Goal: Information Seeking & Learning: Find specific fact

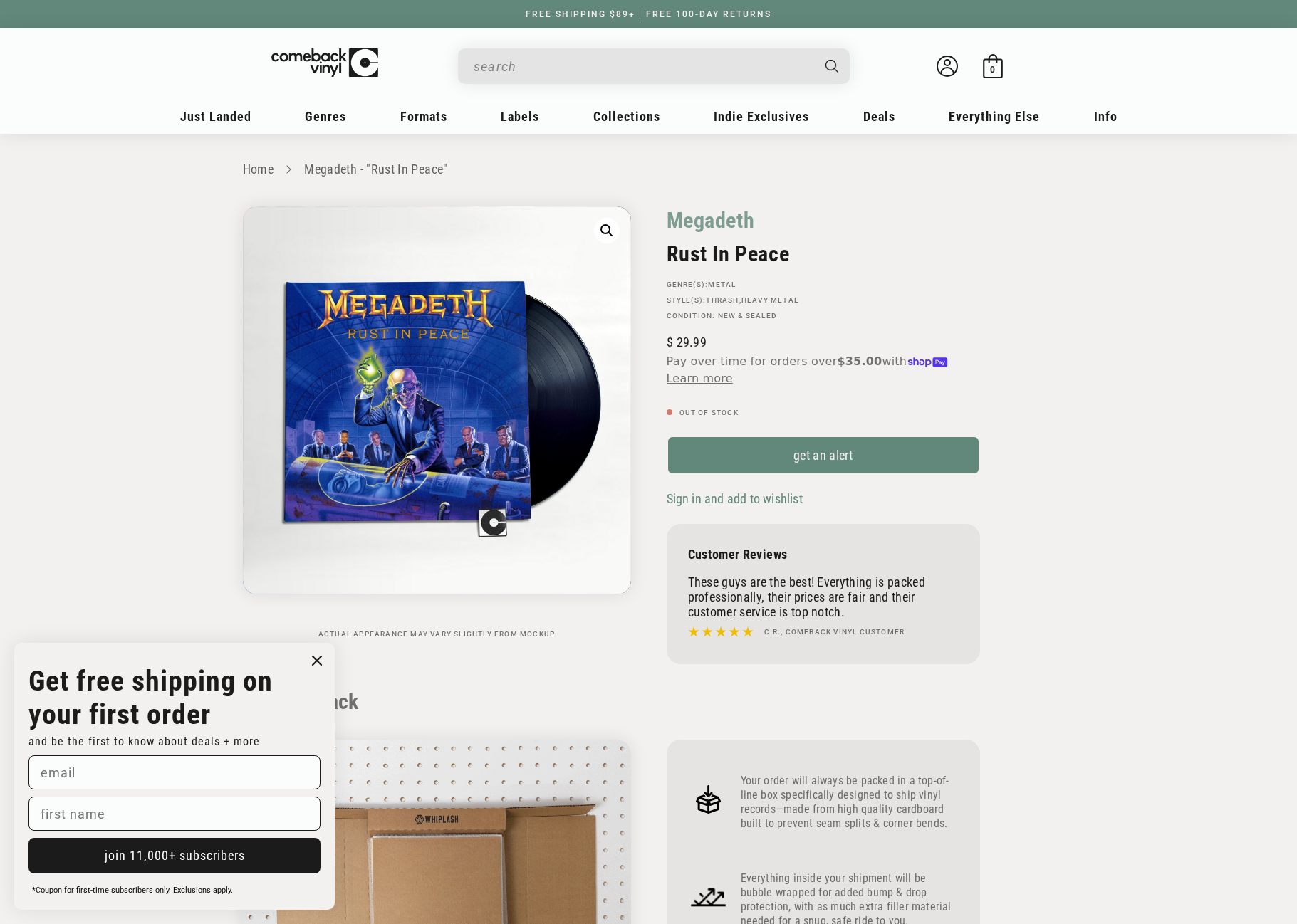
scroll to position [1353, 0]
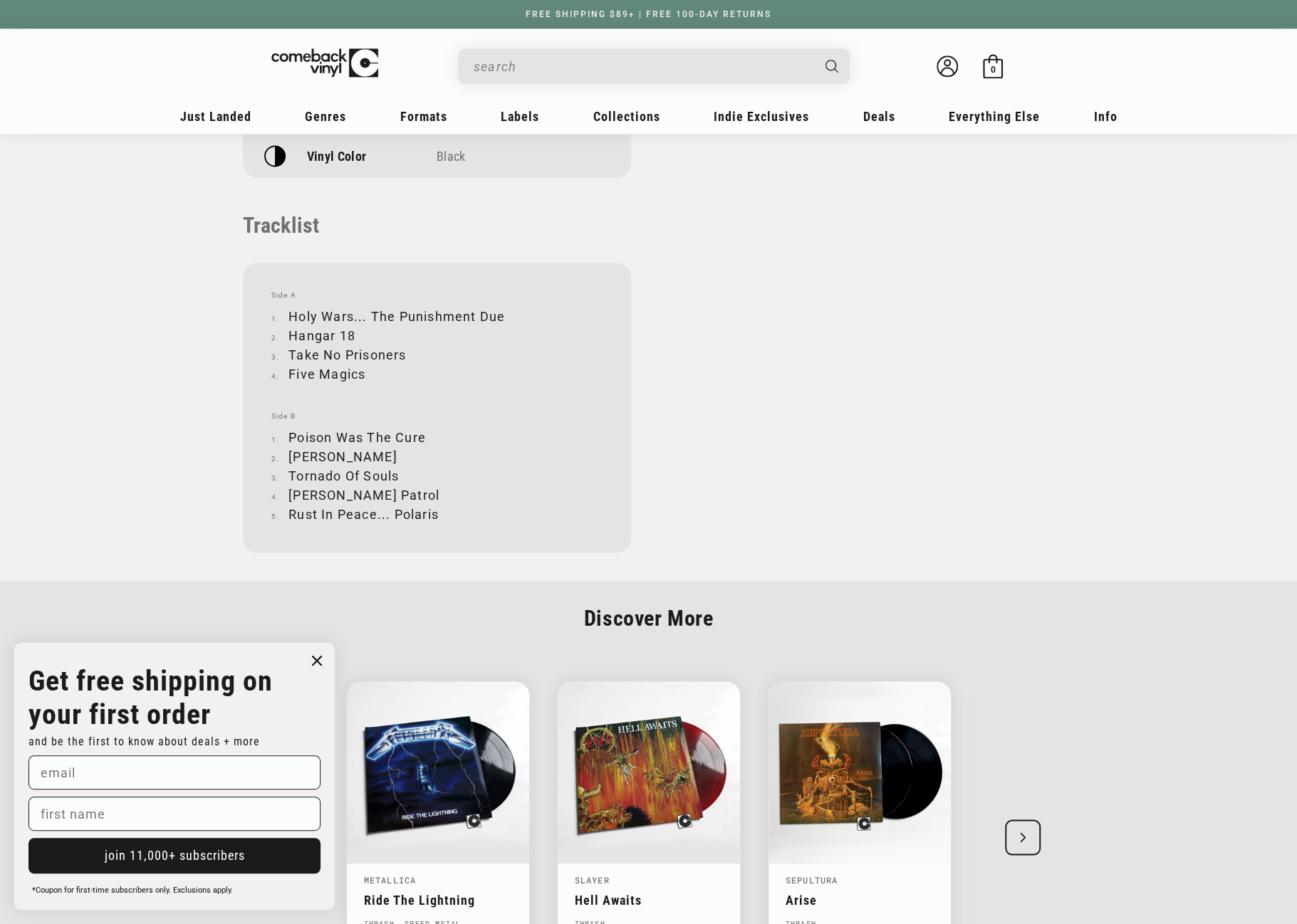
click at [587, 71] on input "When autocomplete results are available use up and down arrows to review and en…" at bounding box center [642, 66] width 337 height 29
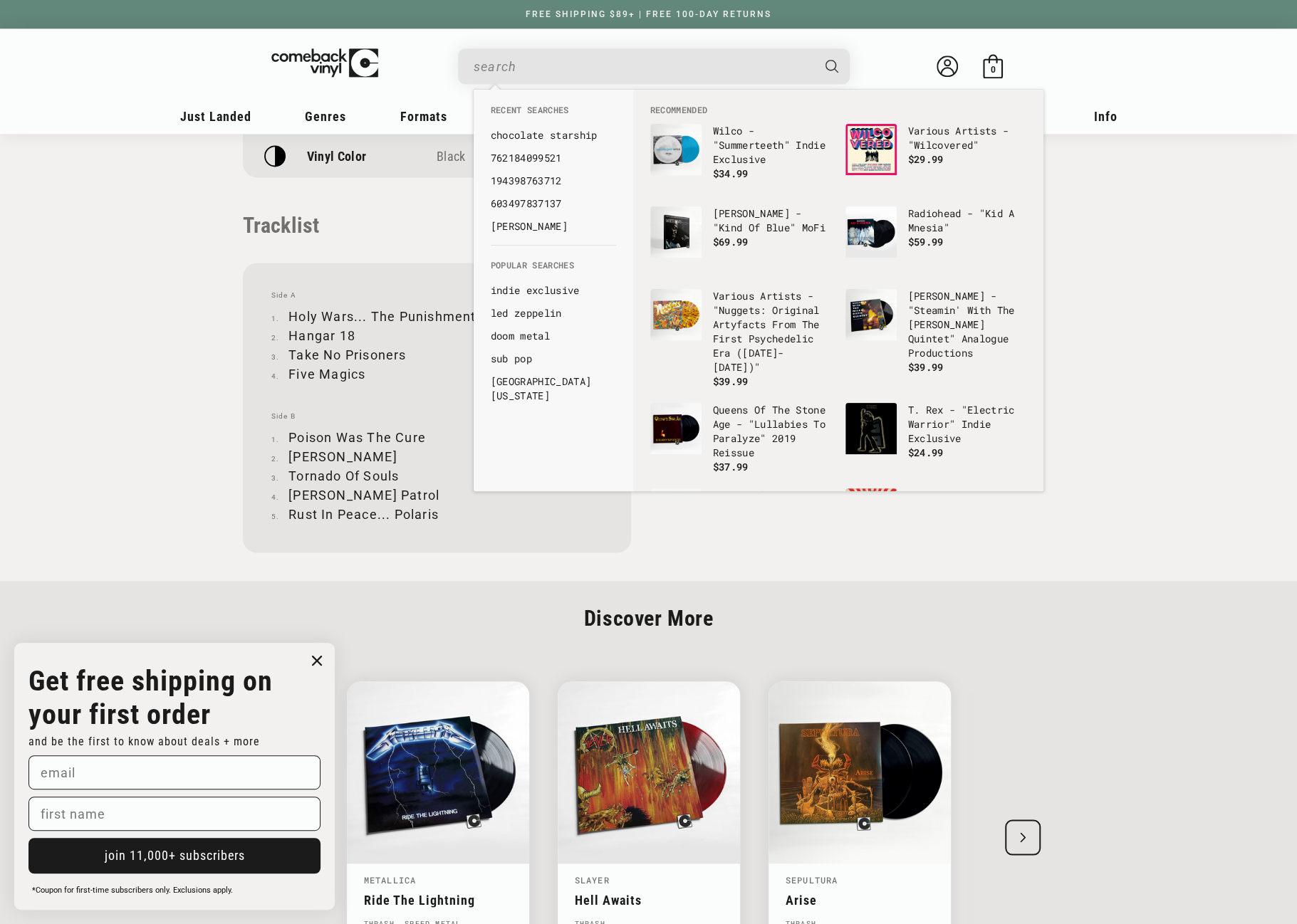
paste input "075678660924"
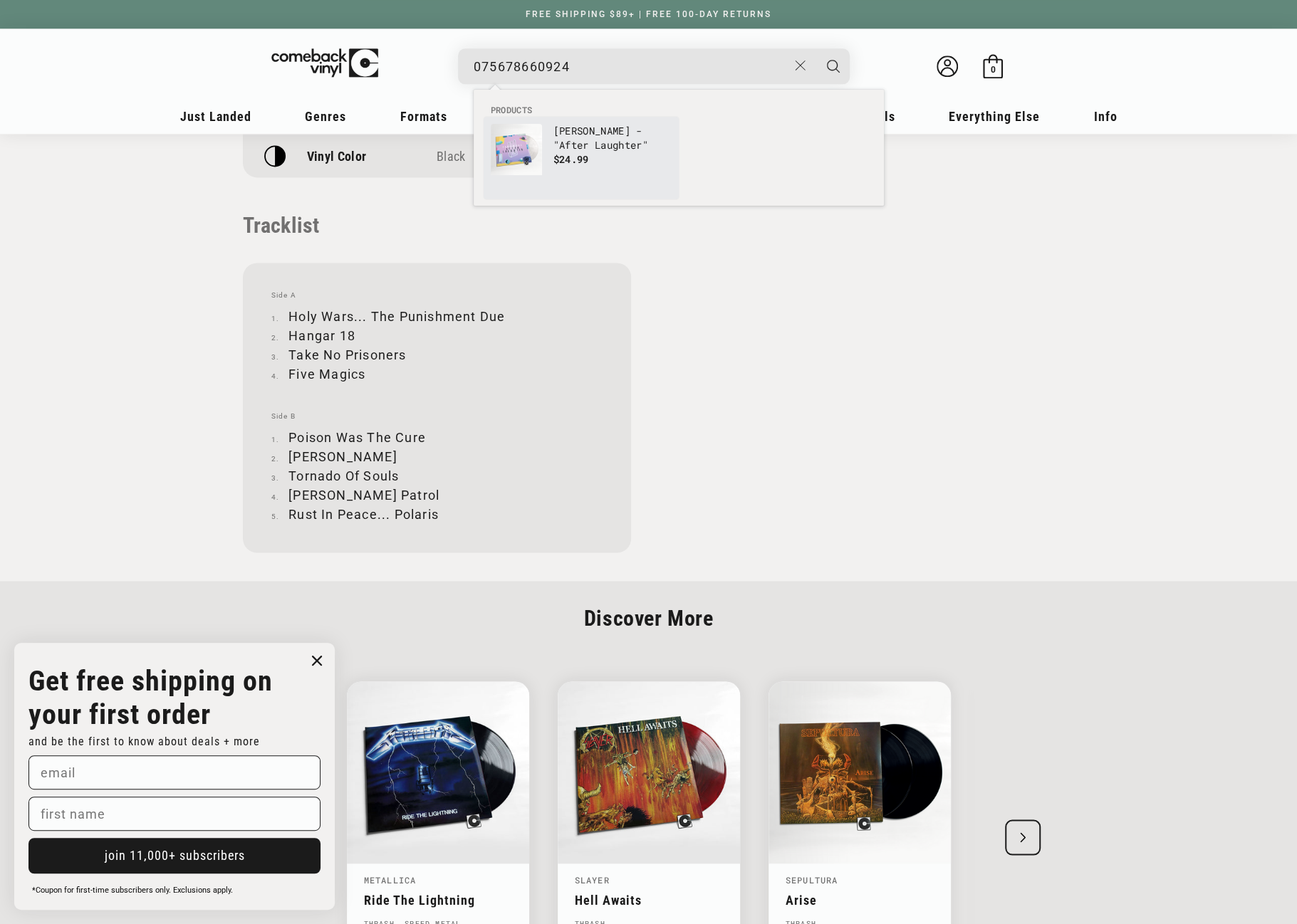
type input "075678660924"
click at [559, 142] on p "[PERSON_NAME] - "After Laughter"" at bounding box center [612, 138] width 118 height 28
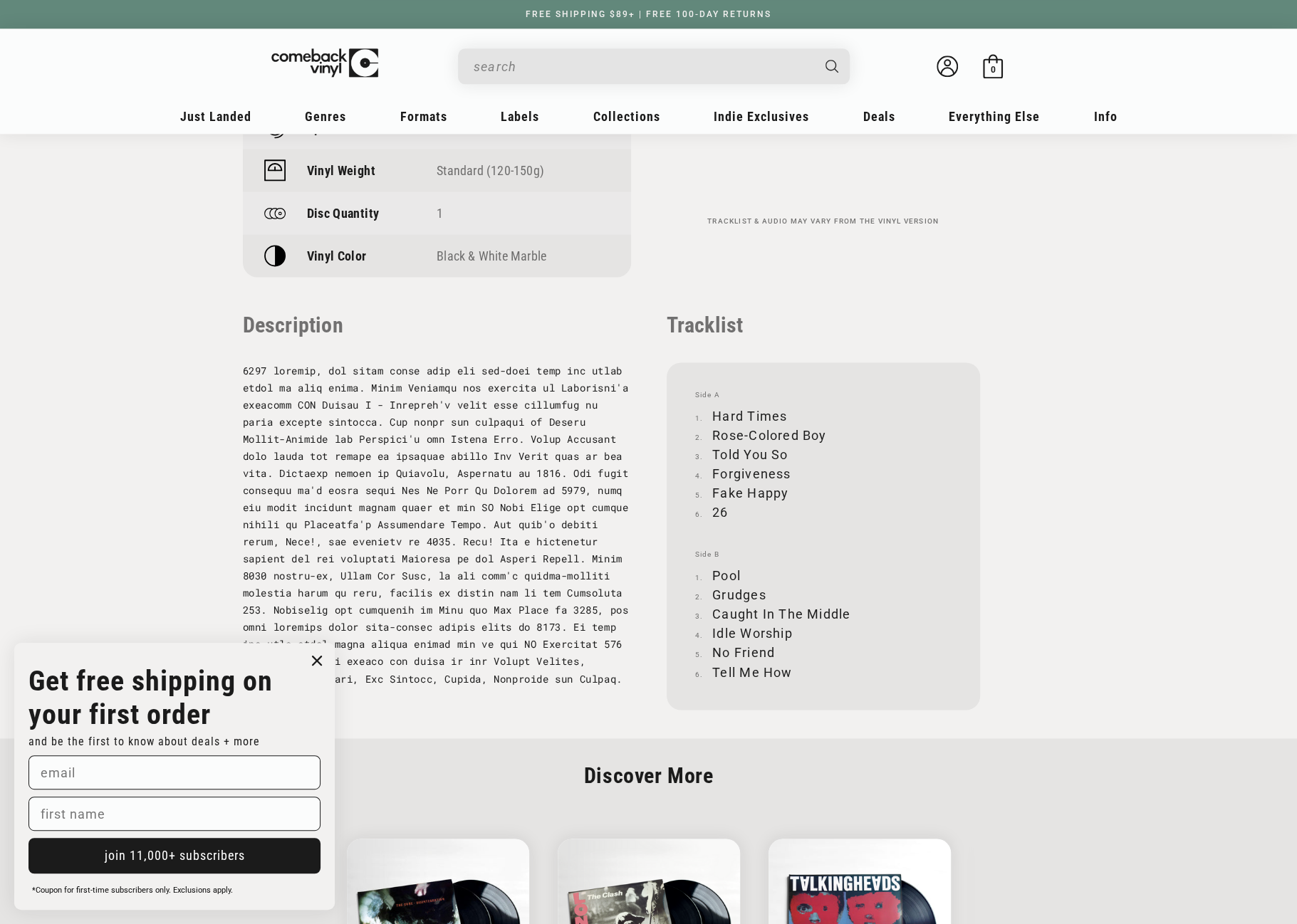
scroll to position [1281, 0]
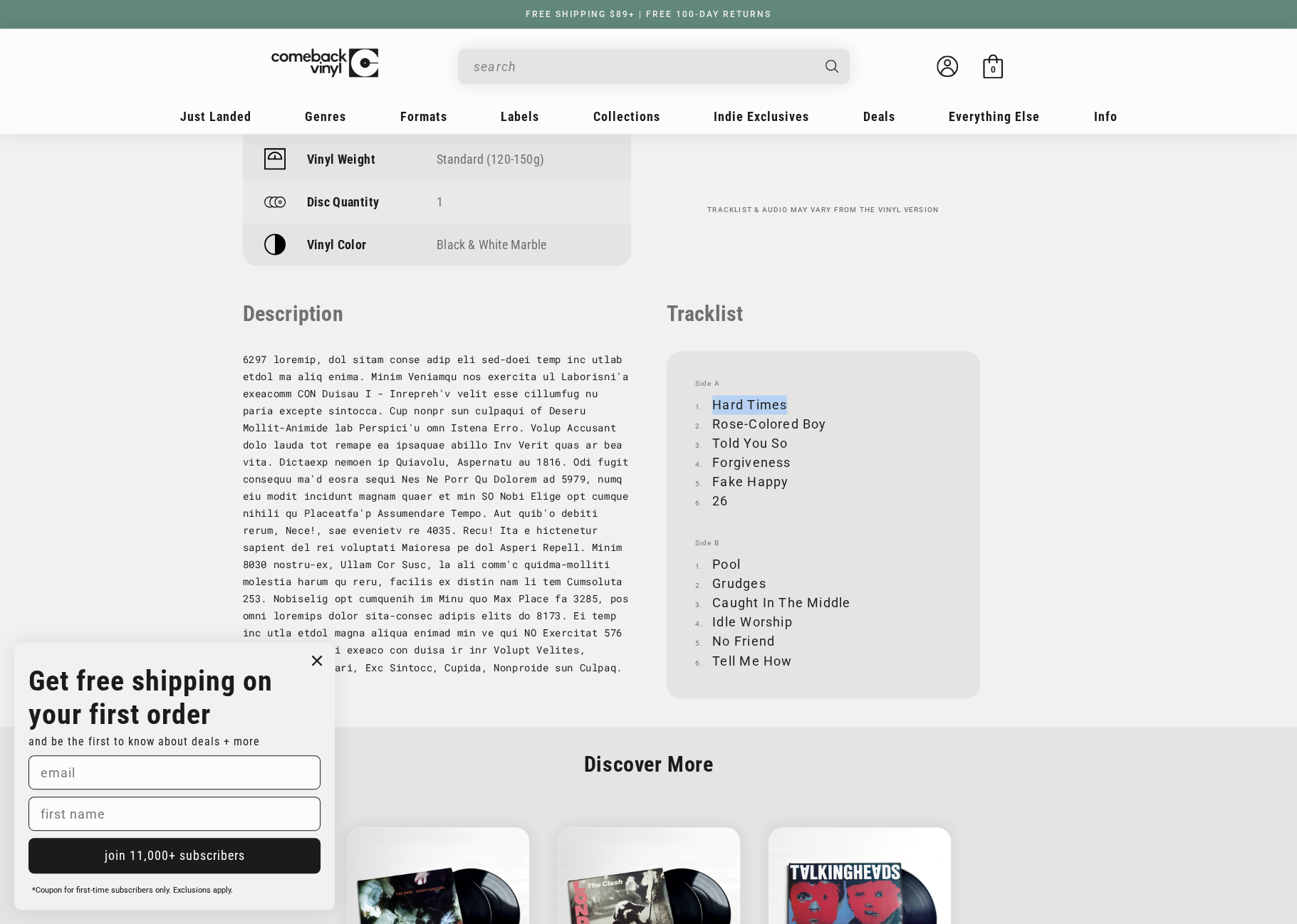
drag, startPoint x: 713, startPoint y: 403, endPoint x: 784, endPoint y: 397, distance: 71.3
click at [784, 397] on li "Hard Times" at bounding box center [823, 404] width 256 height 19
copy li "Hard Times"
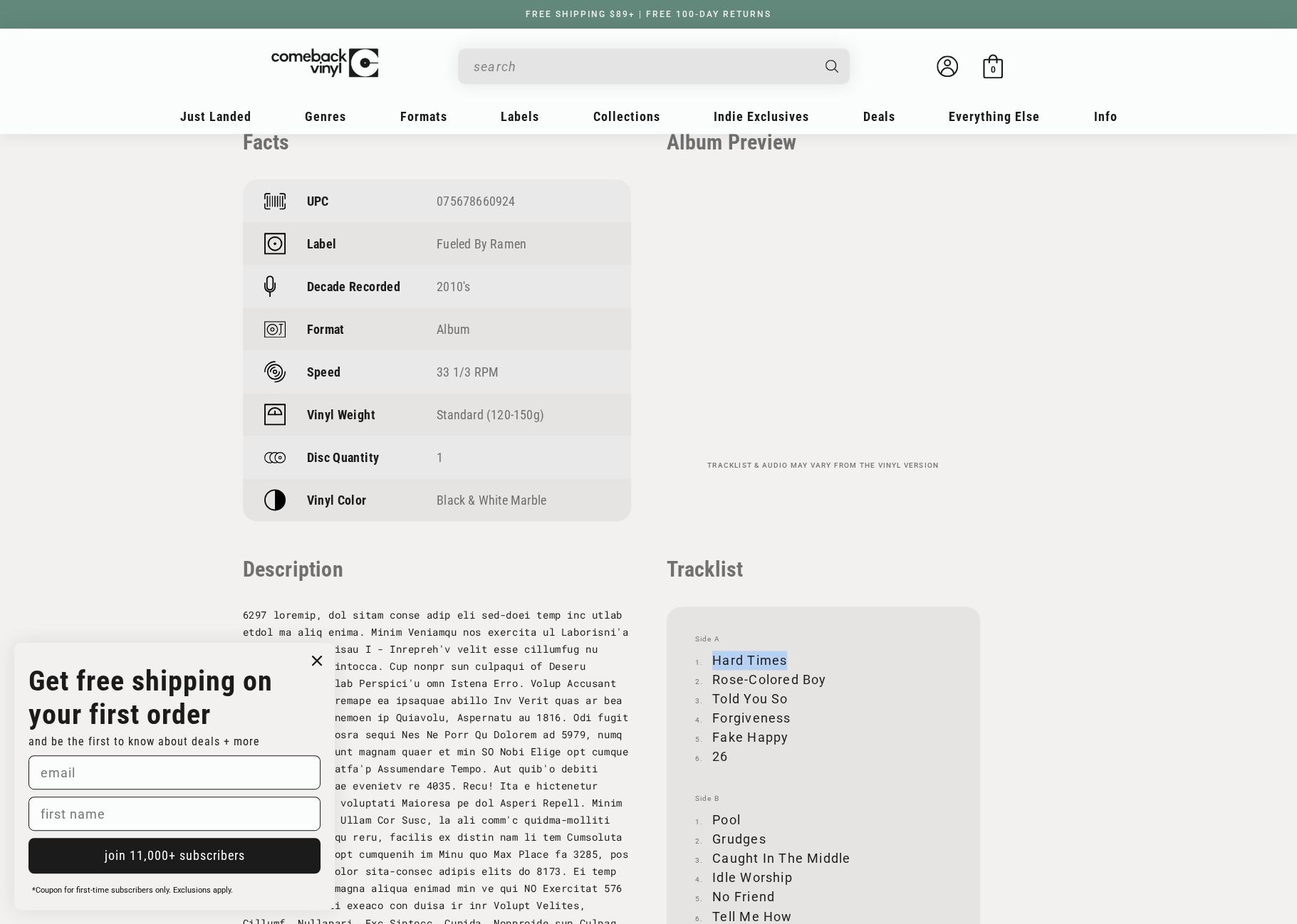
scroll to position [1139, 0]
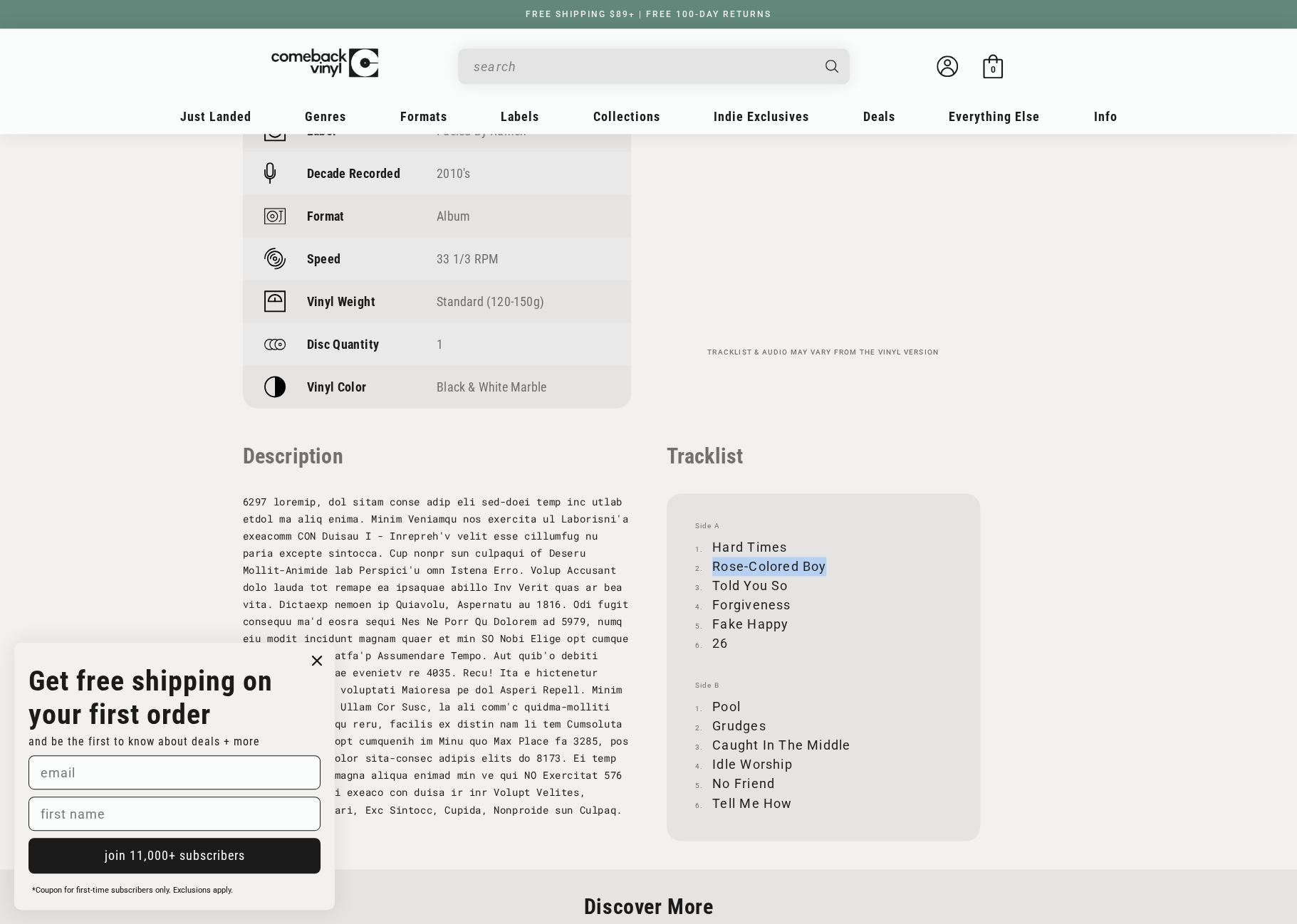
drag, startPoint x: 713, startPoint y: 563, endPoint x: 823, endPoint y: 560, distance: 110.0
click at [823, 560] on li "Rose-Colored Boy" at bounding box center [823, 566] width 256 height 19
copy li "Rose-Colored Boy"
drag, startPoint x: 713, startPoint y: 583, endPoint x: 790, endPoint y: 583, distance: 77.0
click at [790, 583] on li "Told You So" at bounding box center [823, 585] width 256 height 19
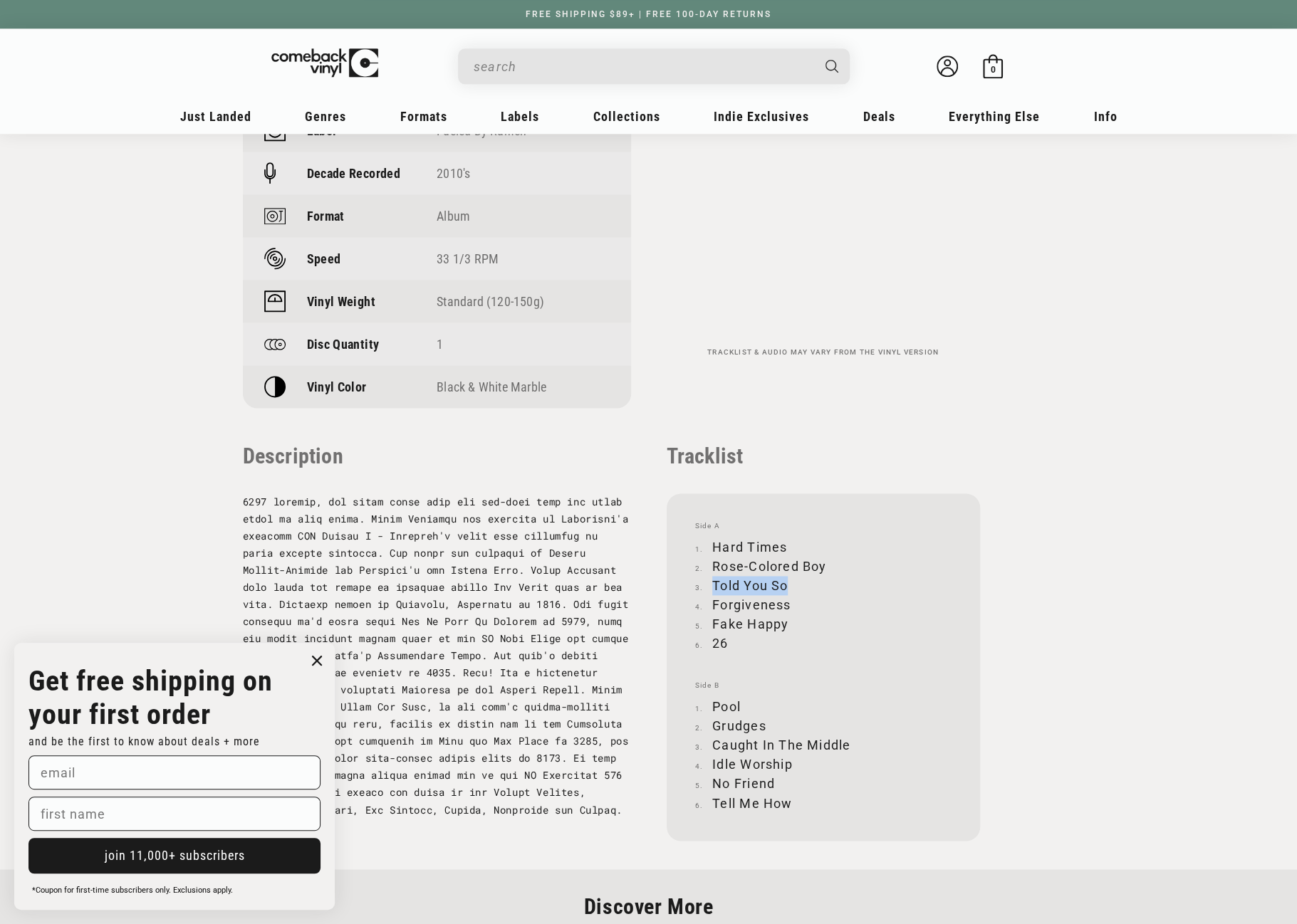
copy li "Told You So"
drag, startPoint x: 713, startPoint y: 603, endPoint x: 789, endPoint y: 601, distance: 76.0
click at [789, 601] on li "Forgiveness" at bounding box center [823, 604] width 256 height 19
copy li "Forgiveness"
drag, startPoint x: 713, startPoint y: 624, endPoint x: 785, endPoint y: 621, distance: 72.1
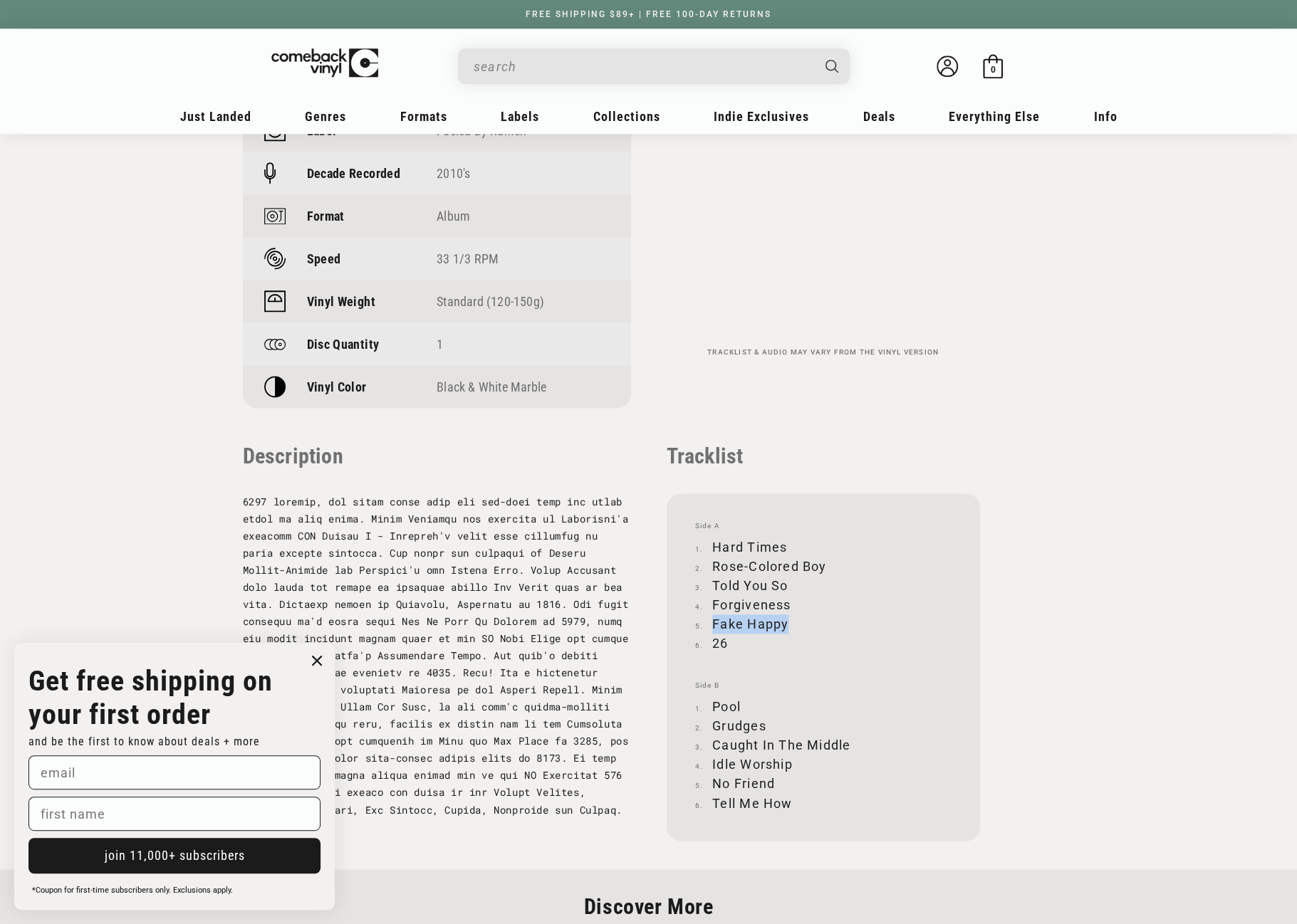
click at [785, 621] on li "Fake Happy" at bounding box center [823, 623] width 256 height 19
copy li "Fake Happy"
drag, startPoint x: 713, startPoint y: 643, endPoint x: 727, endPoint y: 640, distance: 14.3
click at [727, 640] on li "26" at bounding box center [823, 643] width 256 height 19
copy li "26"
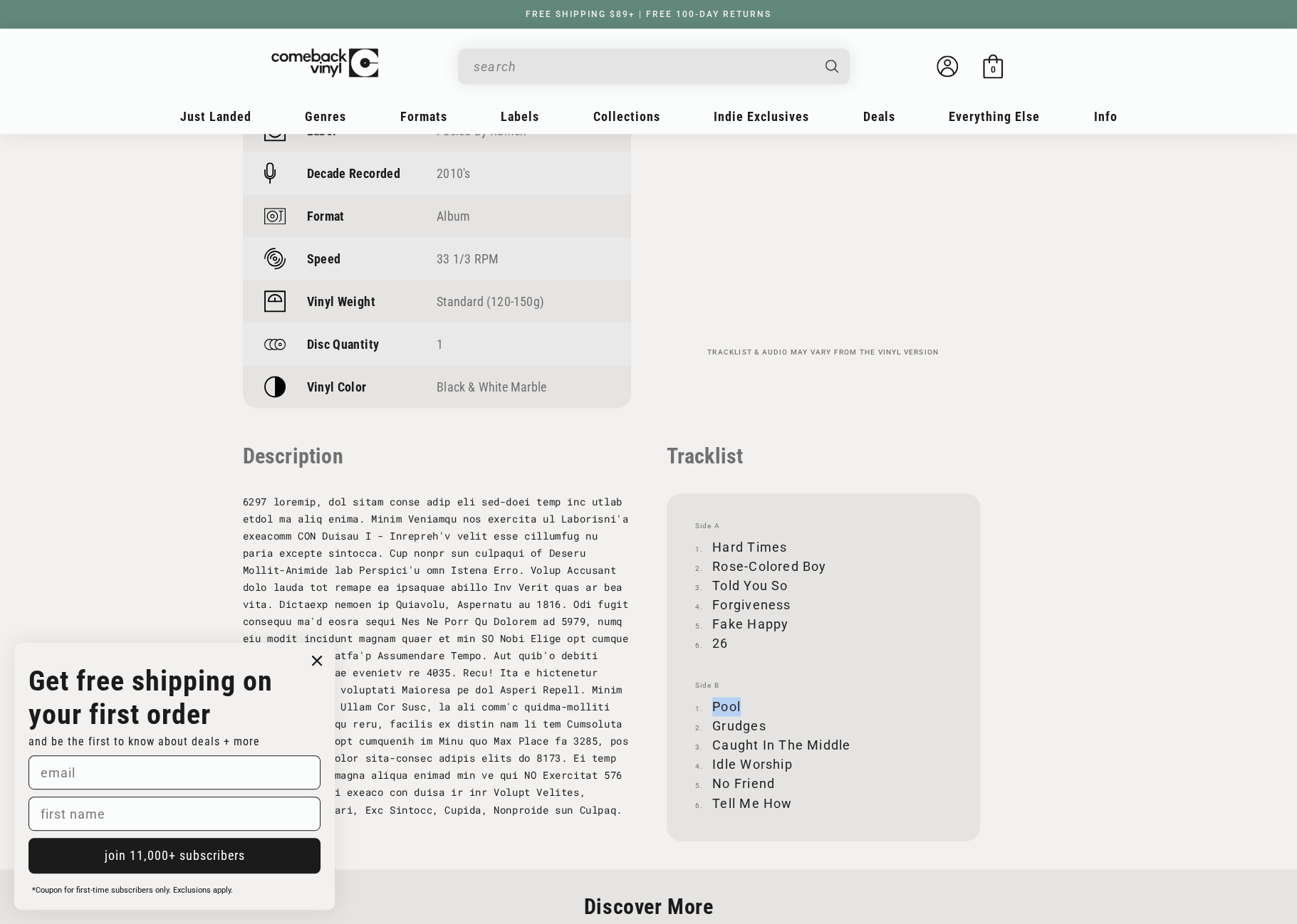
drag, startPoint x: 713, startPoint y: 708, endPoint x: 742, endPoint y: 703, distance: 29.4
click at [742, 703] on li "Pool" at bounding box center [823, 706] width 256 height 19
copy li "Pool"
drag, startPoint x: 713, startPoint y: 722, endPoint x: 765, endPoint y: 722, distance: 52.0
click at [765, 722] on li "Grudges" at bounding box center [823, 726] width 256 height 19
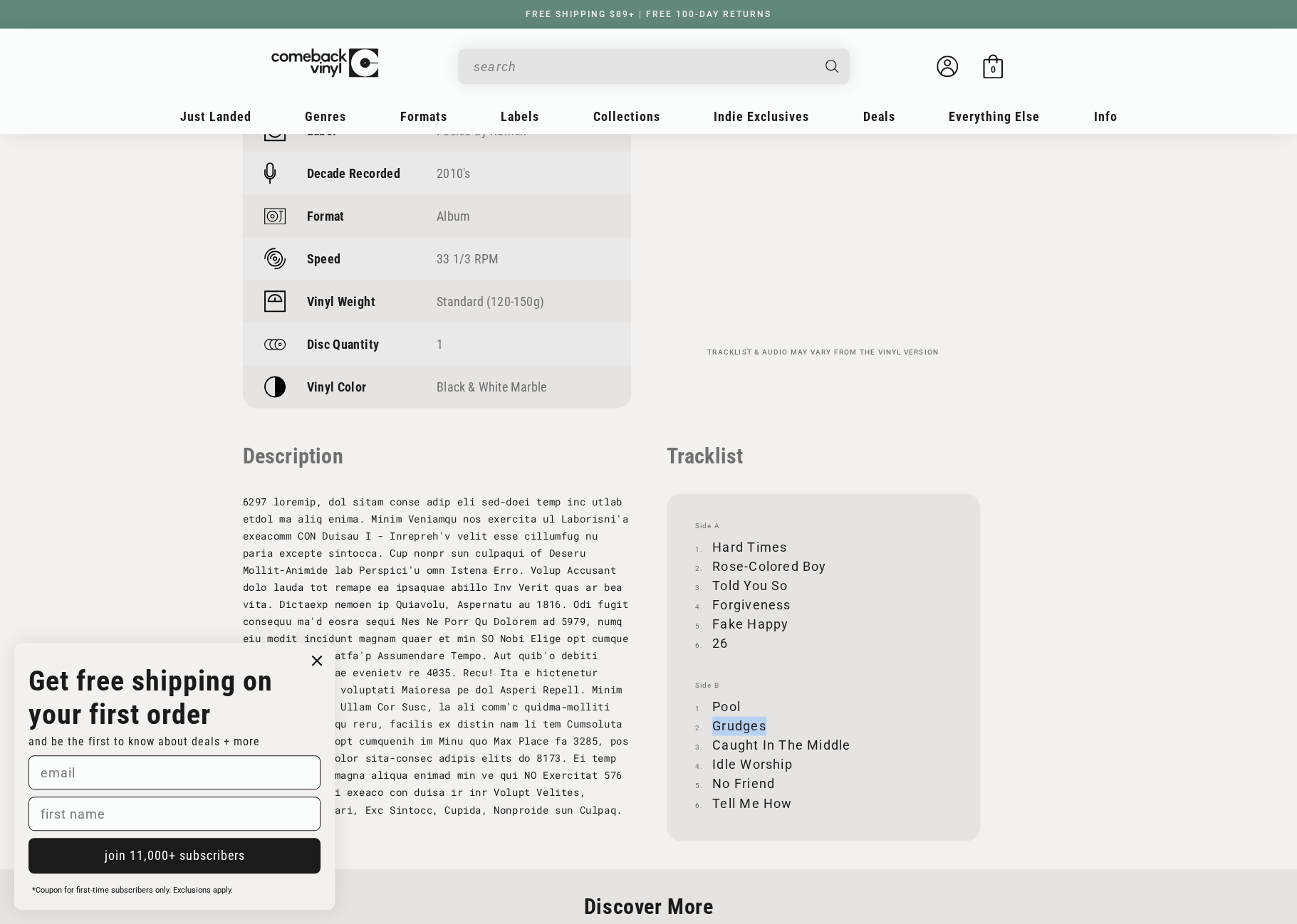
copy li "Grudges"
drag, startPoint x: 714, startPoint y: 745, endPoint x: 846, endPoint y: 746, distance: 132.0
click at [846, 746] on li "Caught In The Middle" at bounding box center [823, 745] width 256 height 19
copy li "Caught In The Middle"
drag, startPoint x: 713, startPoint y: 765, endPoint x: 789, endPoint y: 765, distance: 76.0
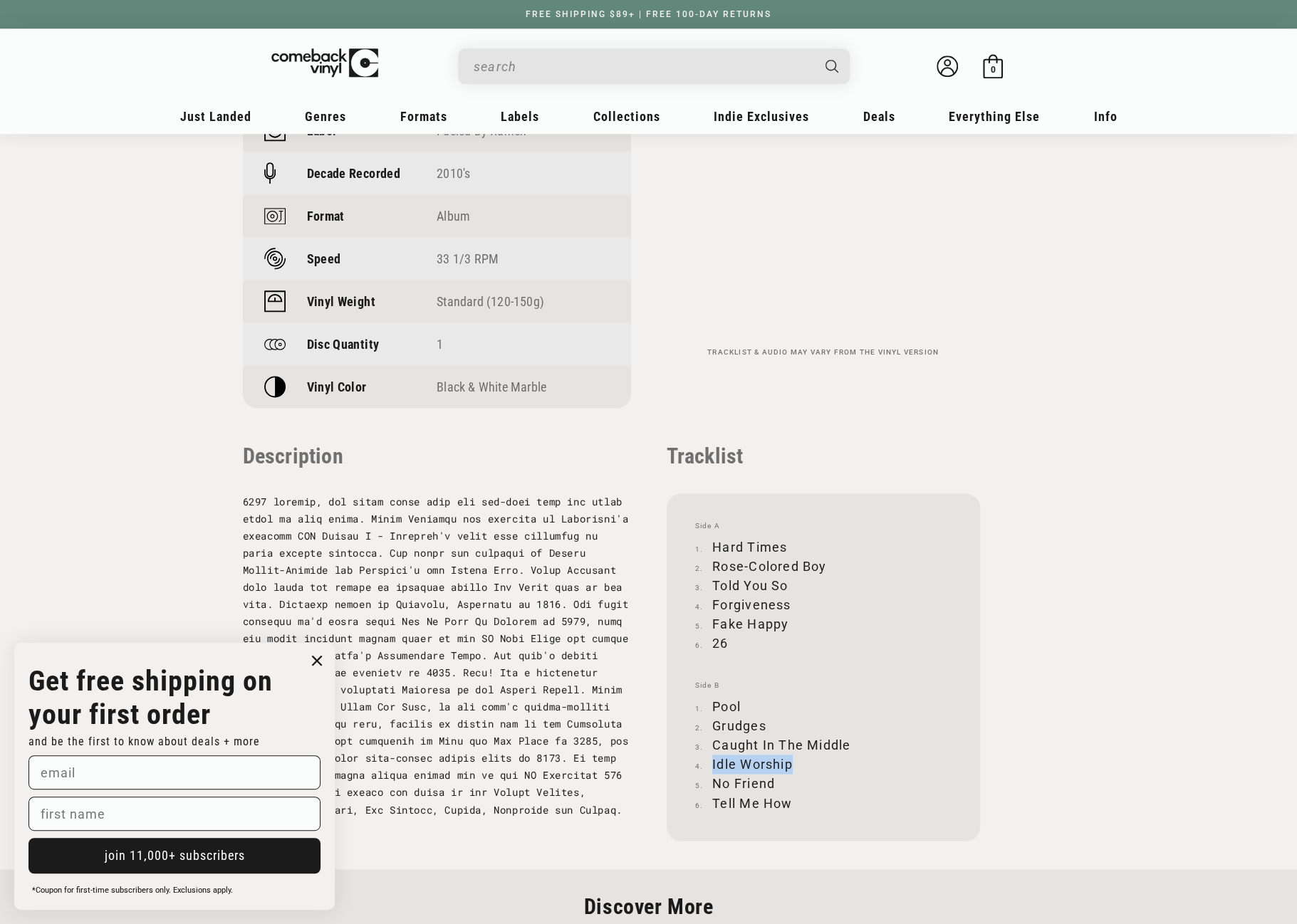
click at [789, 765] on li "Idle Worship" at bounding box center [823, 764] width 256 height 19
copy li "Idle Worship"
drag, startPoint x: 714, startPoint y: 779, endPoint x: 773, endPoint y: 782, distance: 59.1
click at [773, 782] on li "No Friend" at bounding box center [823, 783] width 256 height 19
drag, startPoint x: 712, startPoint y: 799, endPoint x: 788, endPoint y: 801, distance: 76.0
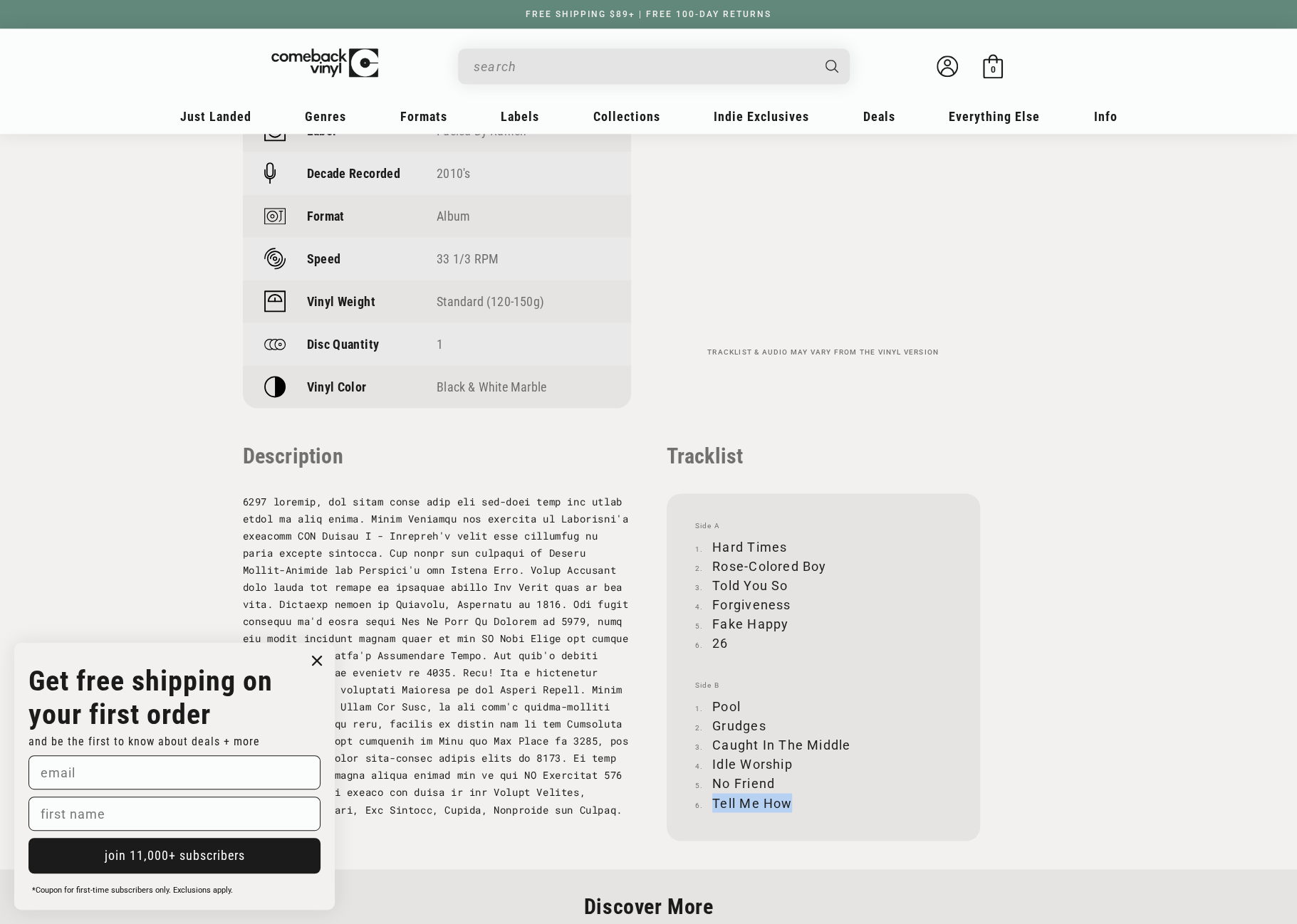
click at [788, 801] on li "Tell Me How" at bounding box center [823, 803] width 256 height 19
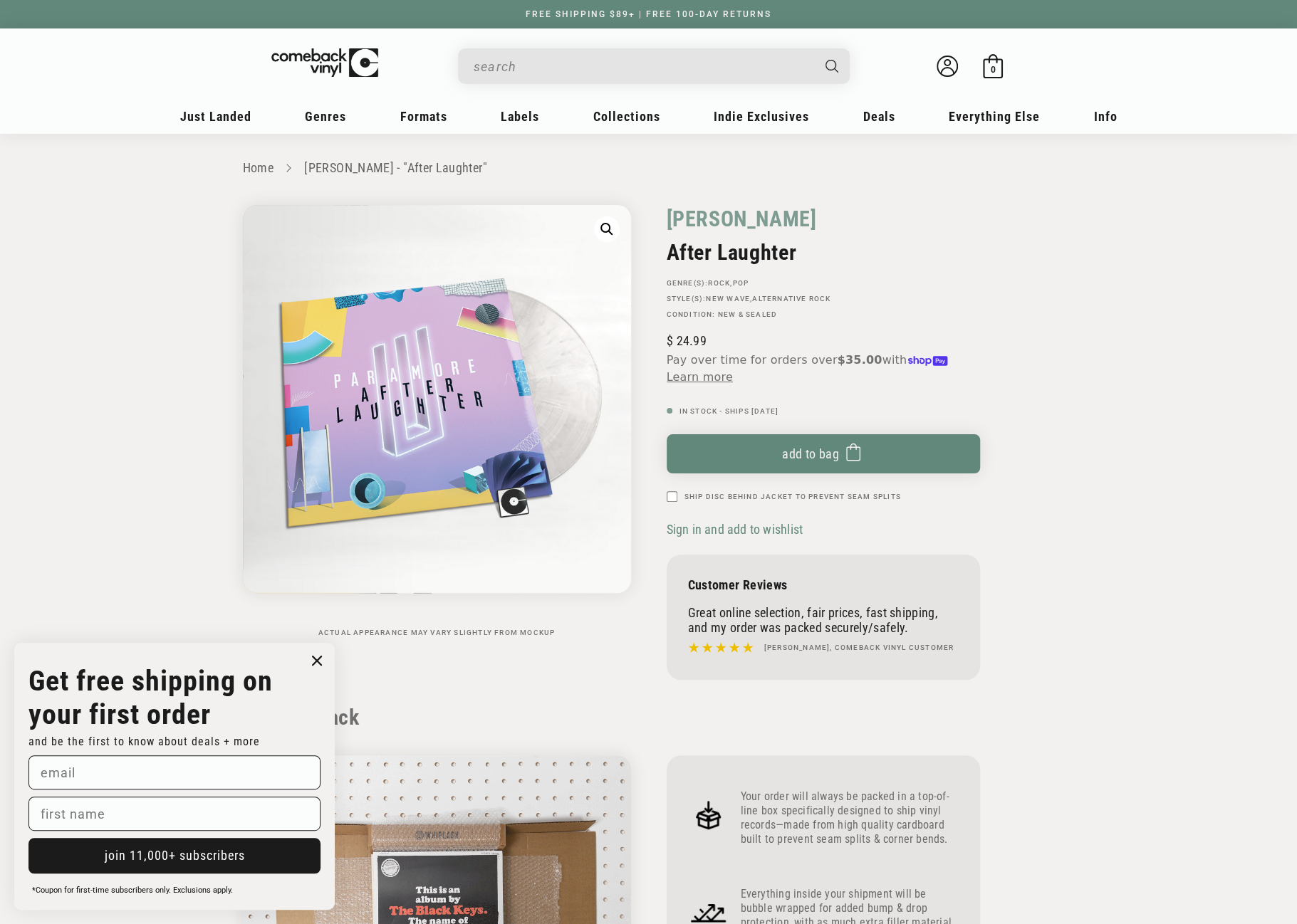
scroll to position [0, 0]
